Goal: Check status: Check status

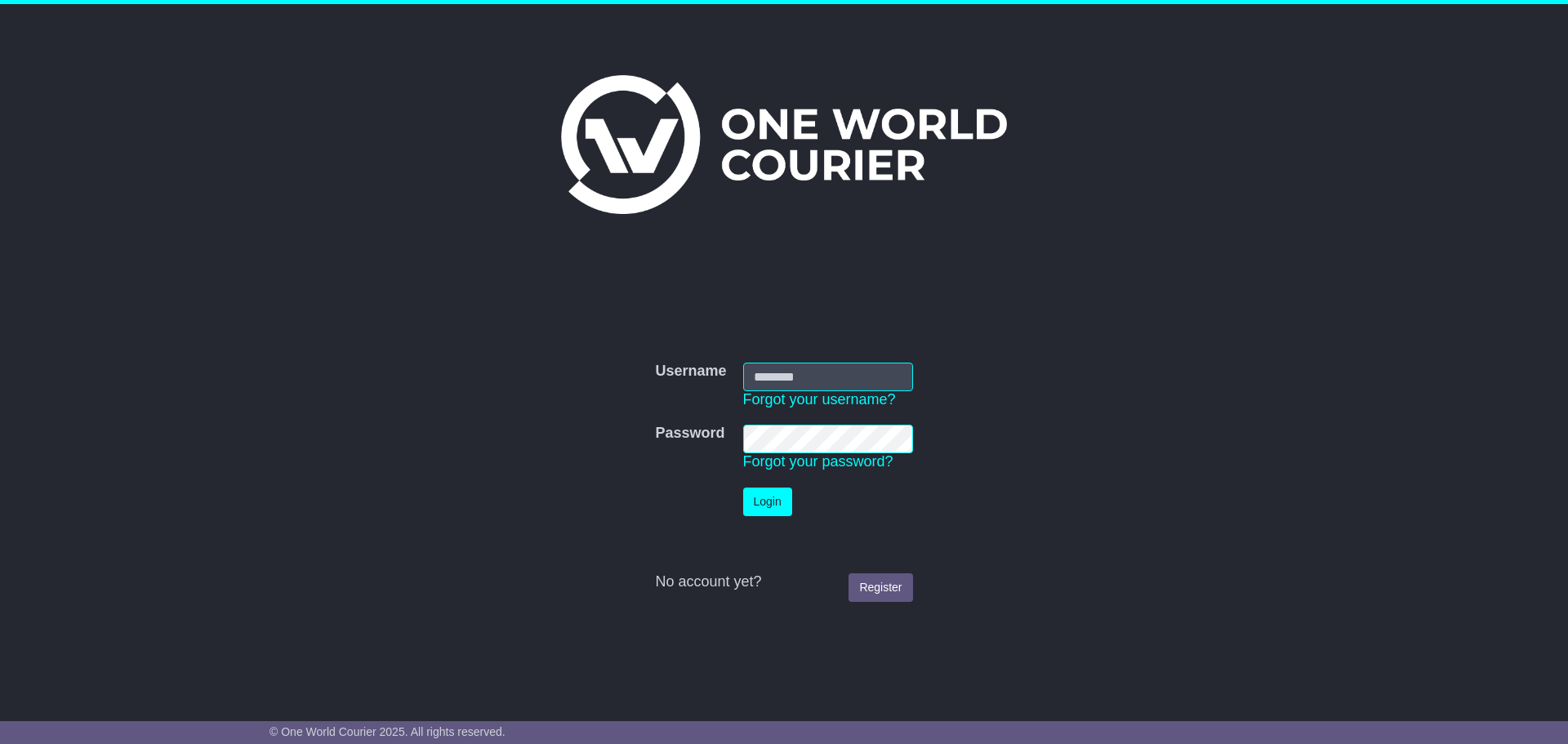
type input "**********"
click at [767, 503] on button "Login" at bounding box center [768, 501] width 49 height 29
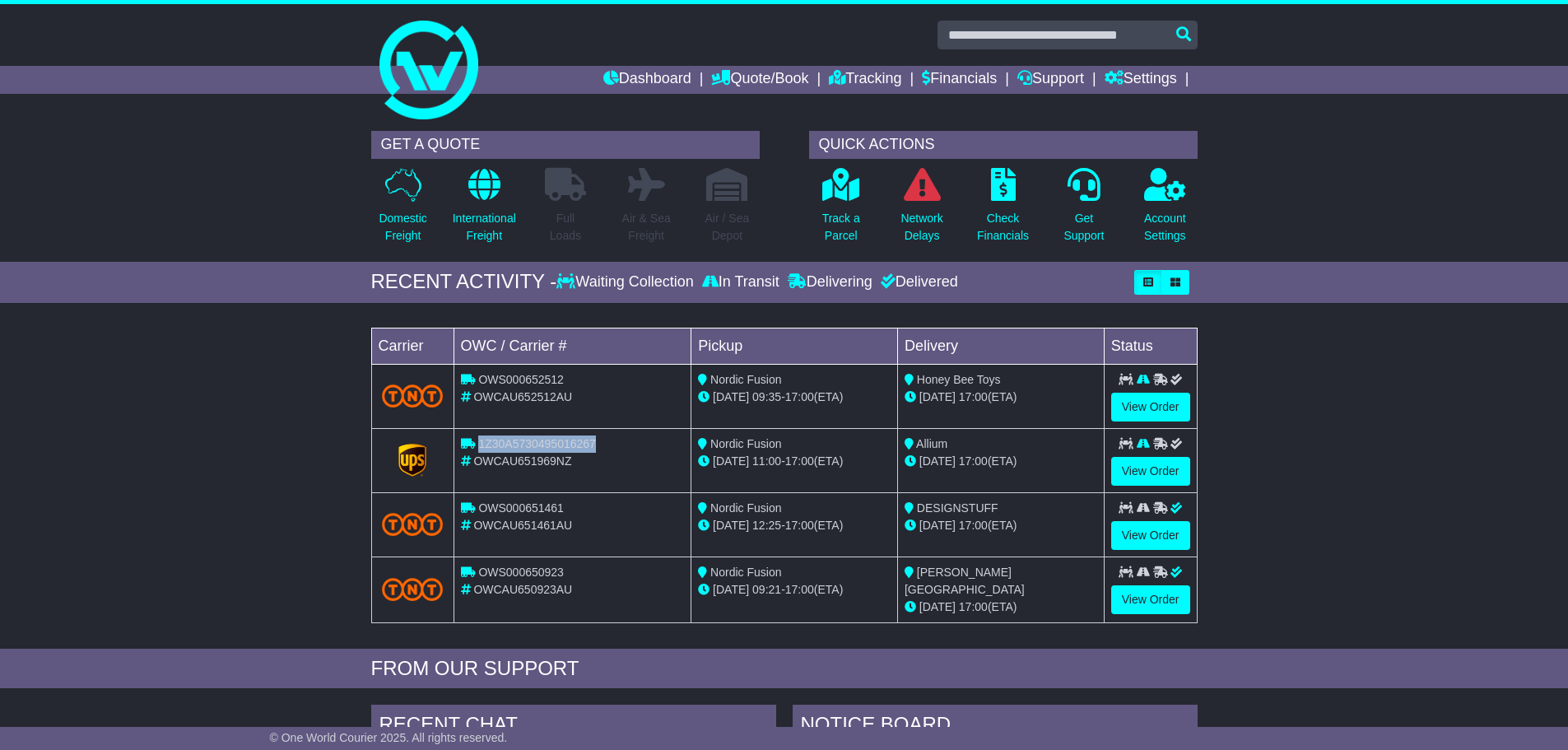
copy span "1Z30A5730495016267"
drag, startPoint x: 606, startPoint y: 442, endPoint x: 480, endPoint y: 439, distance: 126.0
click at [480, 439] on div "1Z30A5730495016267" at bounding box center [573, 443] width 224 height 17
drag, startPoint x: 586, startPoint y: 375, endPoint x: 480, endPoint y: 374, distance: 106.0
click at [480, 374] on div "OWS000652512" at bounding box center [573, 379] width 224 height 17
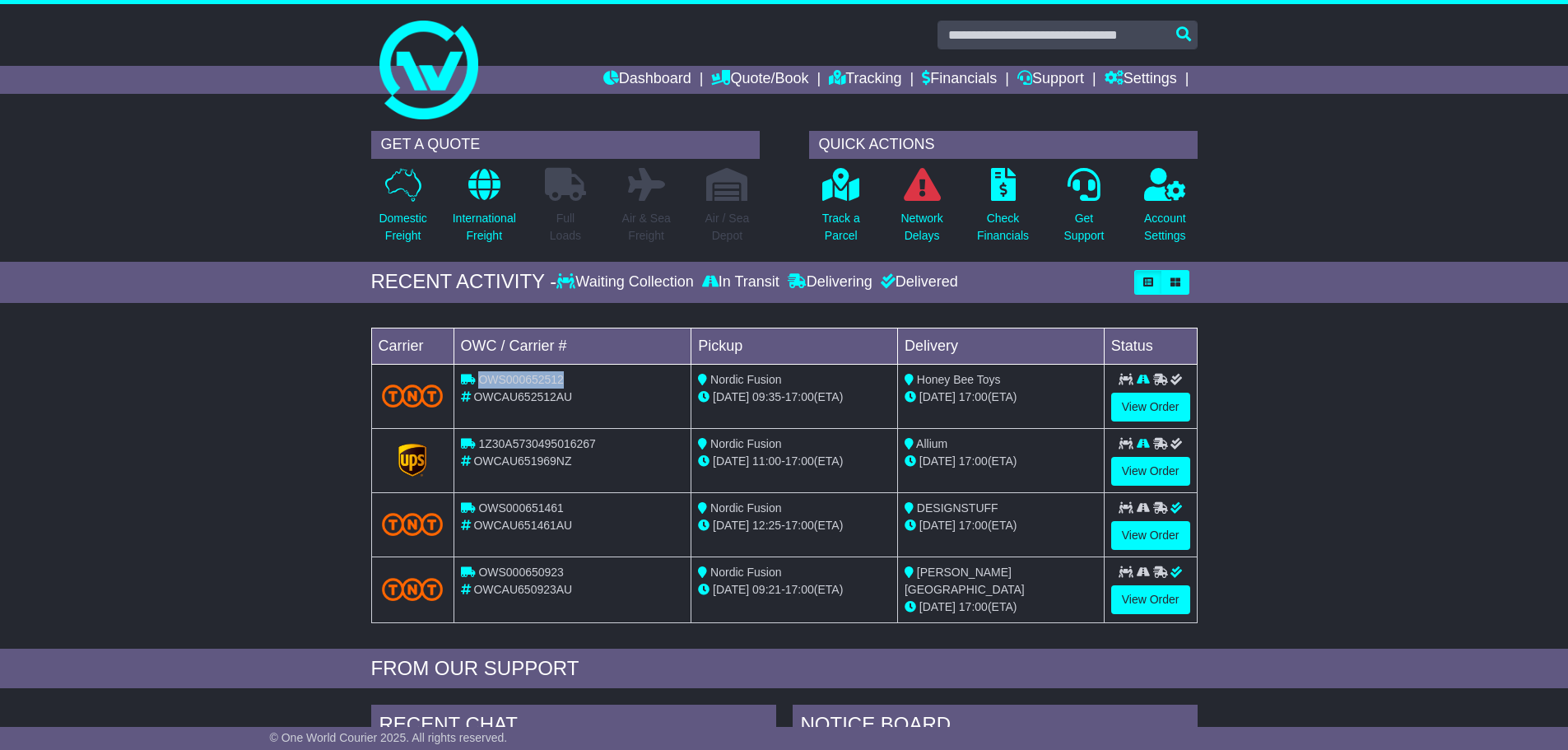
copy span "OWS000652512"
click at [1167, 408] on link "View Order" at bounding box center [1151, 406] width 79 height 29
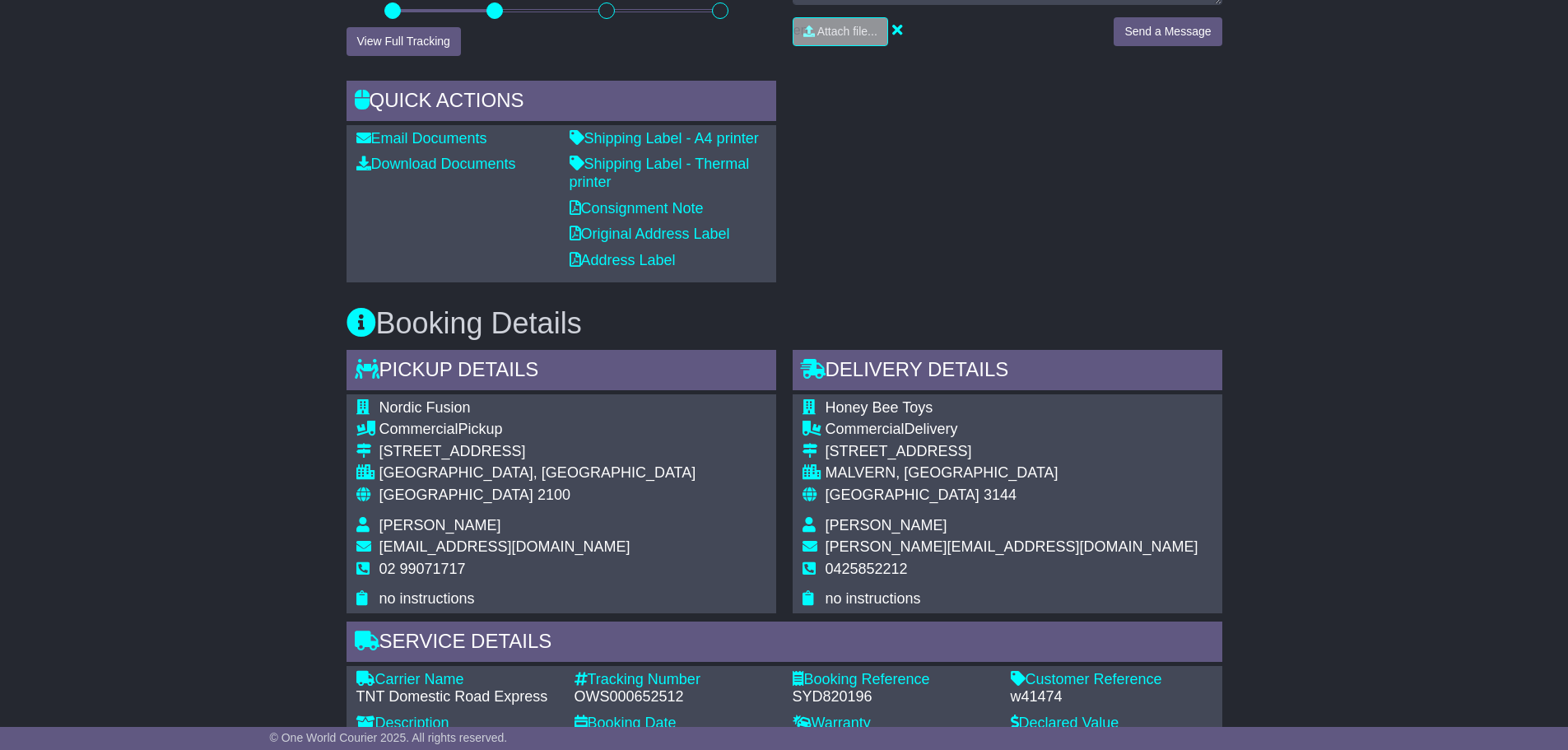
scroll to position [493, 0]
